Goal: Task Accomplishment & Management: Use online tool/utility

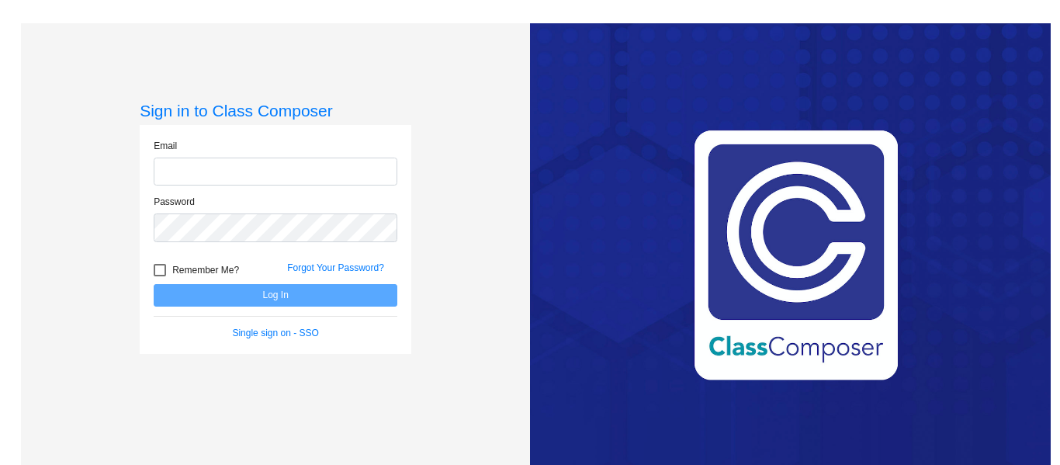
click at [290, 162] on input "email" at bounding box center [276, 171] width 244 height 29
click at [316, 163] on input "email" at bounding box center [276, 171] width 244 height 29
type input "[EMAIL_ADDRESS][DOMAIN_NAME]"
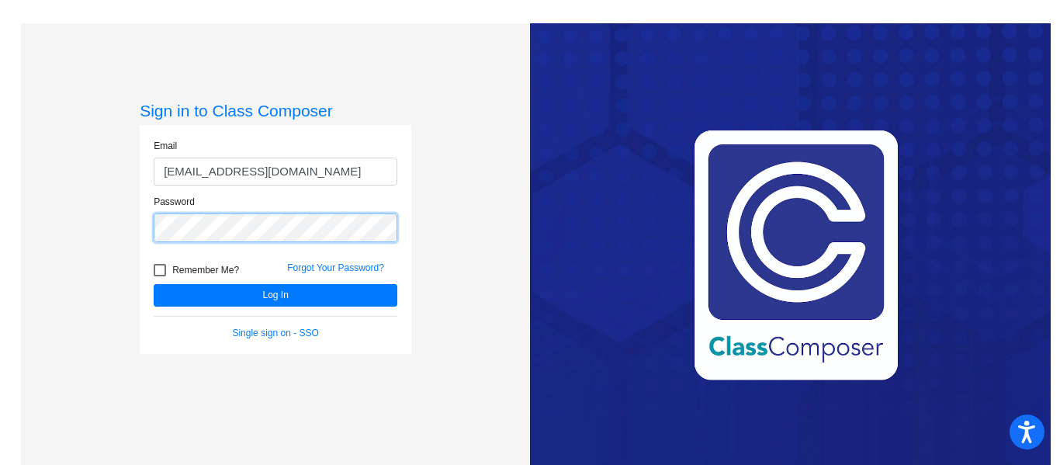
click at [154, 284] on button "Log In" at bounding box center [276, 295] width 244 height 22
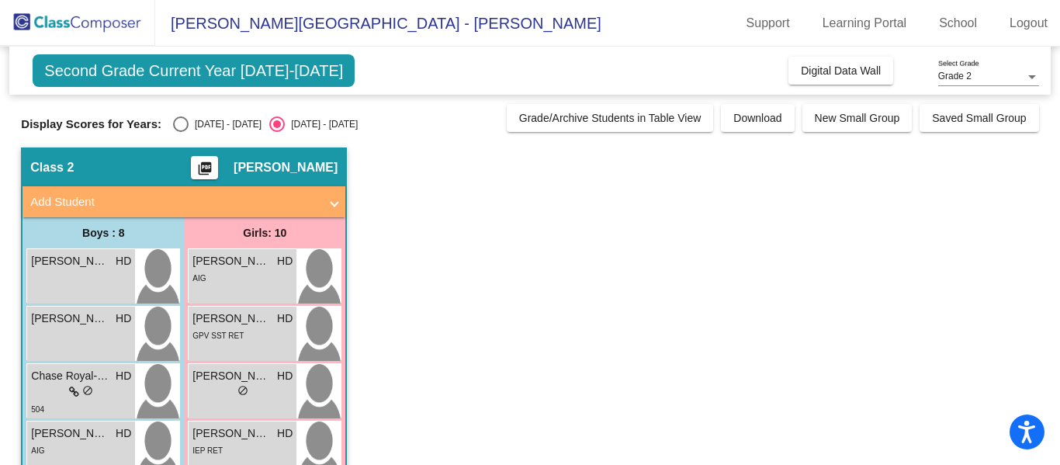
click at [174, 116] on div "Display Scores for Years: [DATE] - [DATE] [DATE] - [DATE] Grade/Archive Student…" at bounding box center [529, 118] width 1017 height 28
click at [175, 116] on div "Select an option" at bounding box center [181, 124] width 16 height 16
click at [180, 132] on input "[DATE] - [DATE]" at bounding box center [180, 132] width 1 height 1
radio input "true"
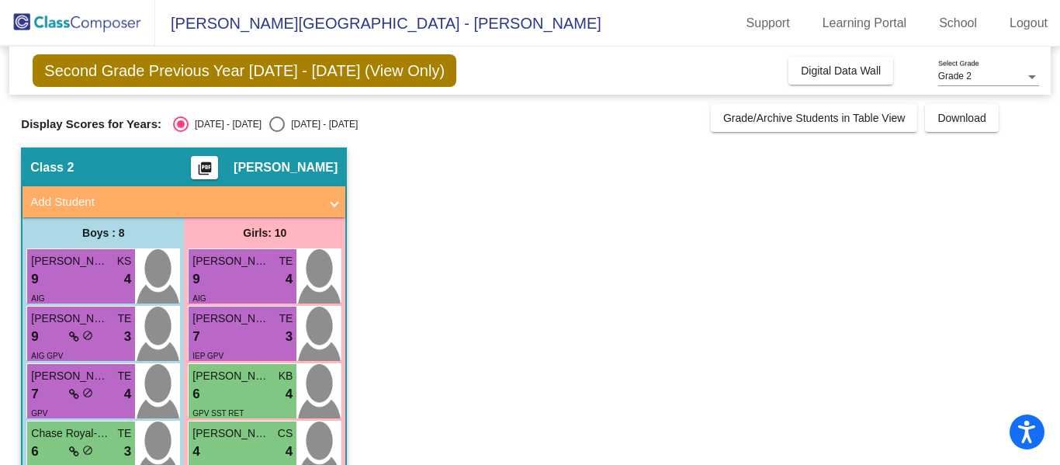
click at [276, 132] on input "[DATE] - [DATE]" at bounding box center [276, 132] width 1 height 1
radio input "true"
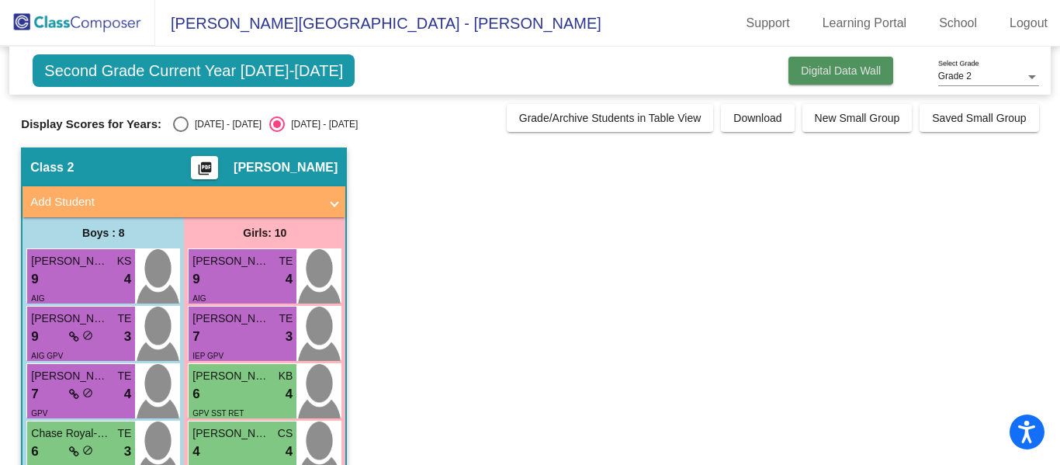
click at [867, 58] on button "Digital Data Wall" at bounding box center [840, 71] width 105 height 28
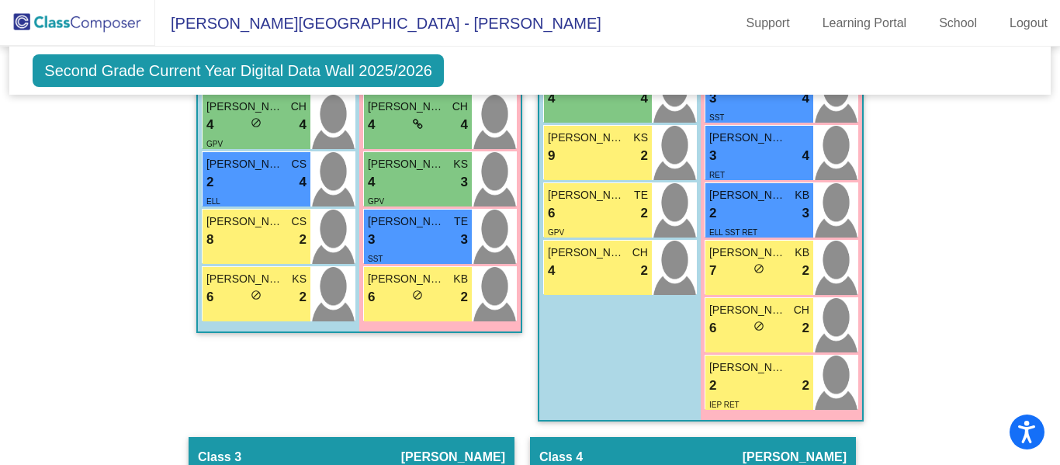
scroll to position [739, 0]
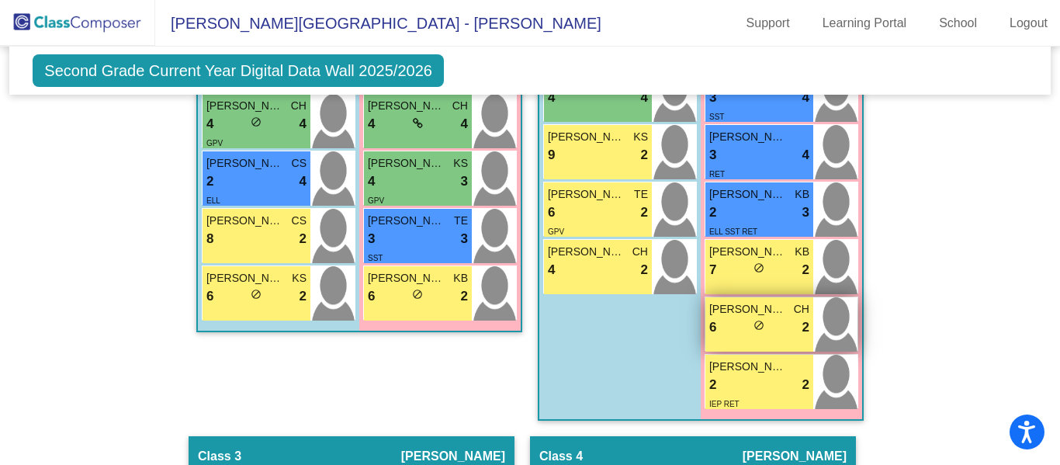
click at [718, 317] on div "6 lock do_not_disturb_alt 2" at bounding box center [759, 327] width 100 height 20
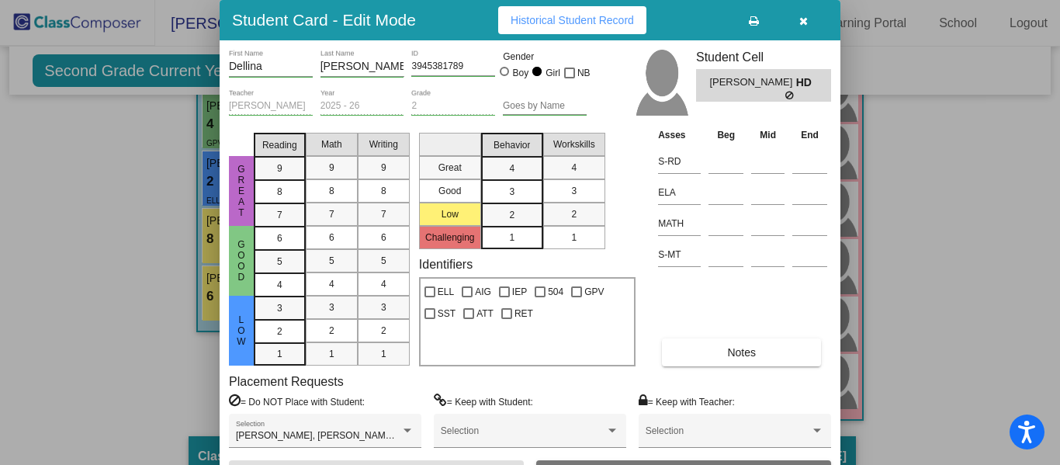
click at [553, 378] on div "Placement Requests = Do NOT Place with Student: [PERSON_NAME], [PERSON_NAME], […" at bounding box center [530, 417] width 602 height 87
click at [774, 344] on button "Notes" at bounding box center [741, 352] width 159 height 28
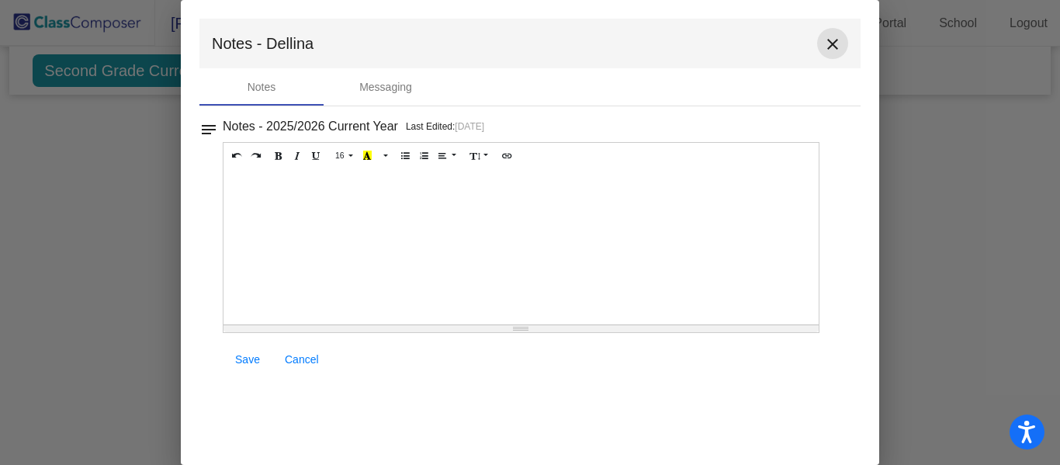
click at [822, 54] on button "close" at bounding box center [832, 43] width 31 height 31
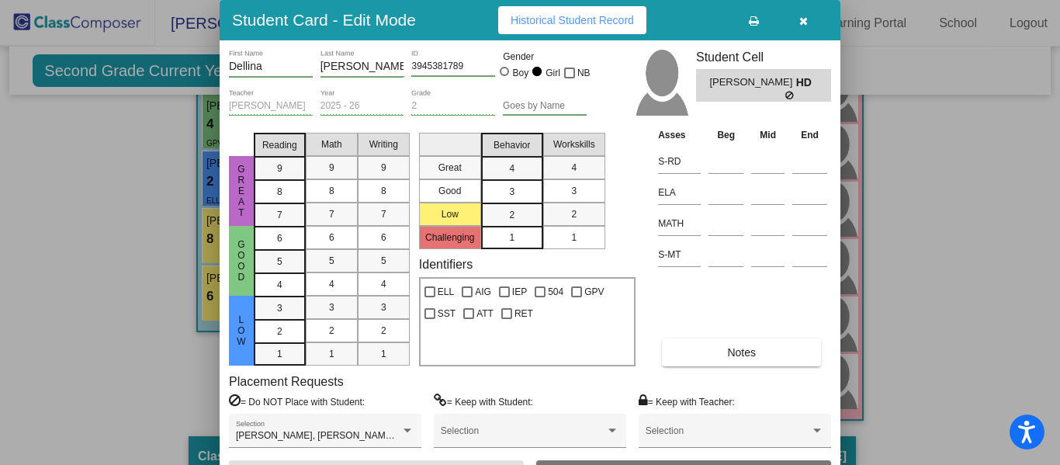
click at [870, 167] on div at bounding box center [530, 232] width 1060 height 465
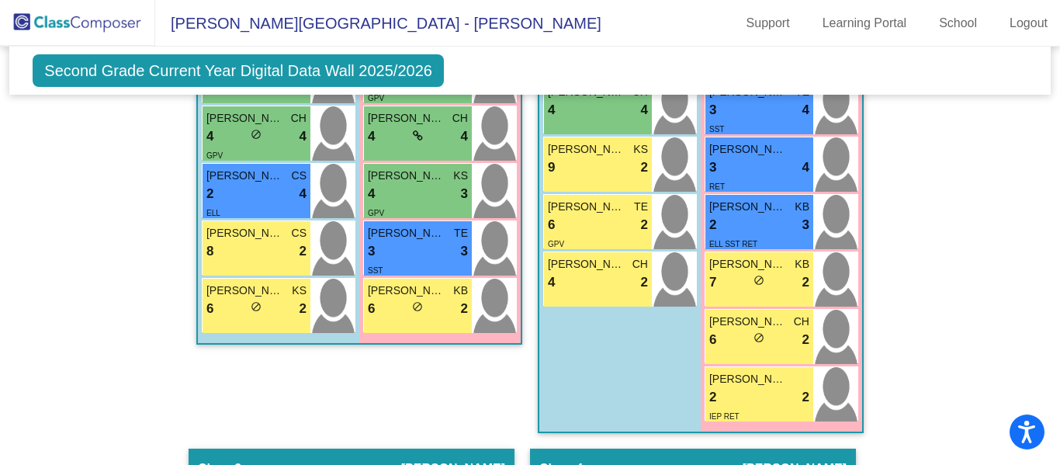
scroll to position [696, 0]
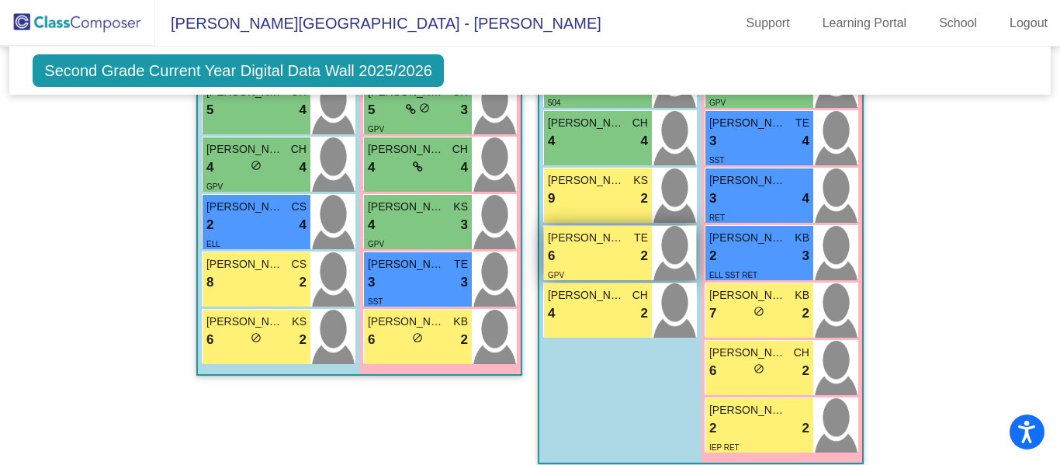
click at [610, 246] on div "6 lock do_not_disturb_alt 2" at bounding box center [598, 256] width 100 height 20
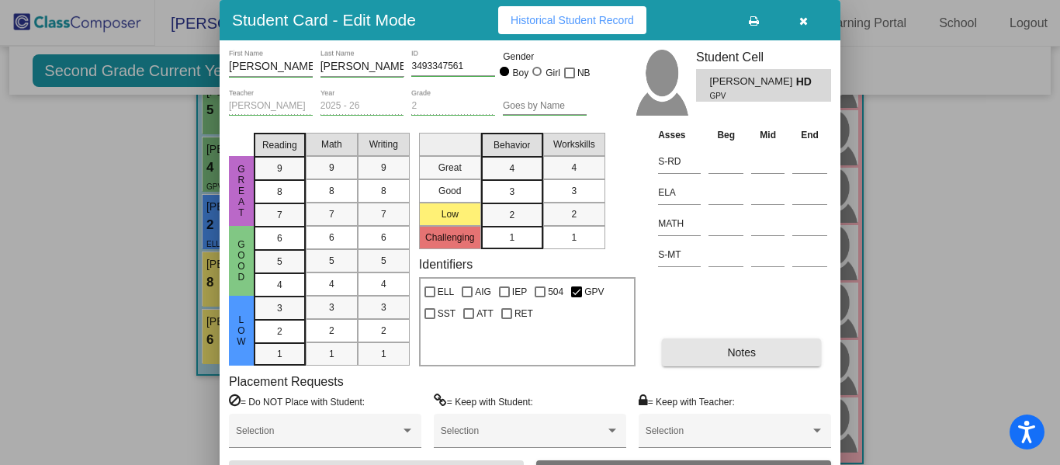
click at [714, 361] on button "Notes" at bounding box center [741, 352] width 159 height 28
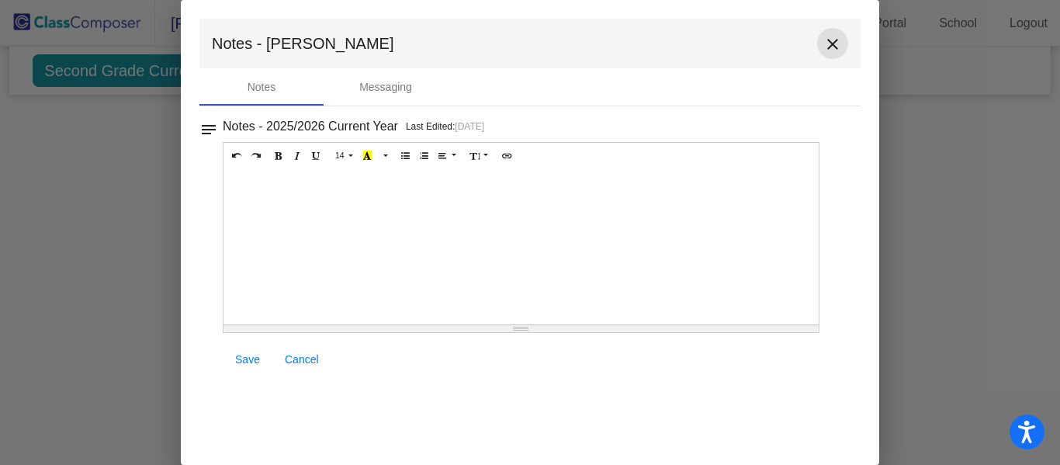
click at [827, 40] on mat-icon "close" at bounding box center [832, 44] width 19 height 19
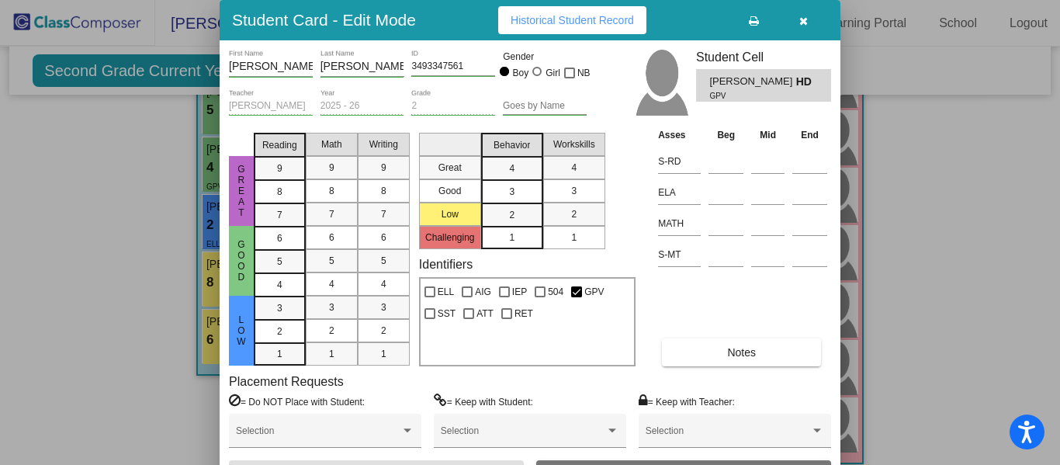
click at [886, 100] on div at bounding box center [530, 232] width 1060 height 465
